Goal: Task Accomplishment & Management: Complete application form

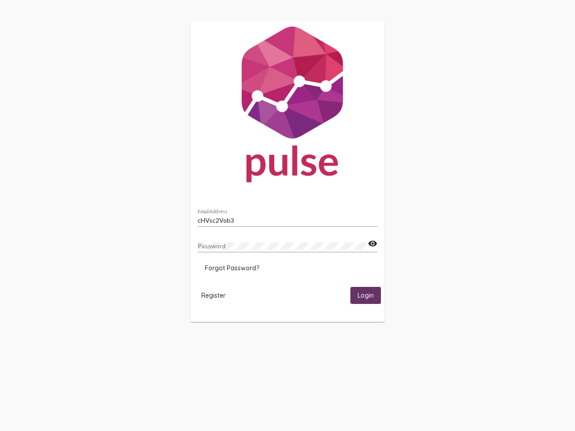
click at [288, 218] on input "cHVsc2Vob3" at bounding box center [288, 220] width 180 height 7
click at [373, 244] on mat-icon "visibility" at bounding box center [372, 244] width 9 height 11
click at [232, 268] on span "Forgot Password?" at bounding box center [232, 268] width 54 height 8
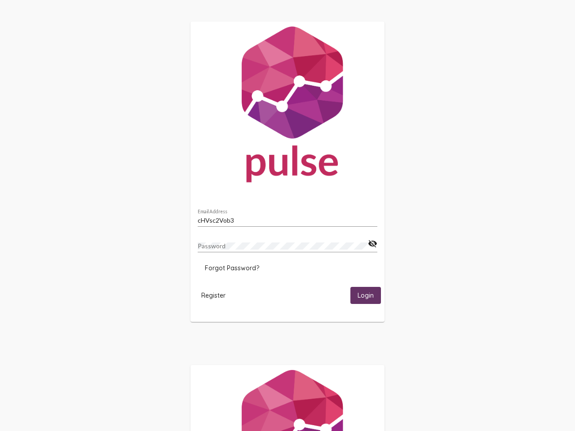
click at [213, 295] on span "Register" at bounding box center [213, 296] width 24 height 8
click at [366, 295] on span "Login" at bounding box center [366, 296] width 16 height 8
